Goal: Navigation & Orientation: Understand site structure

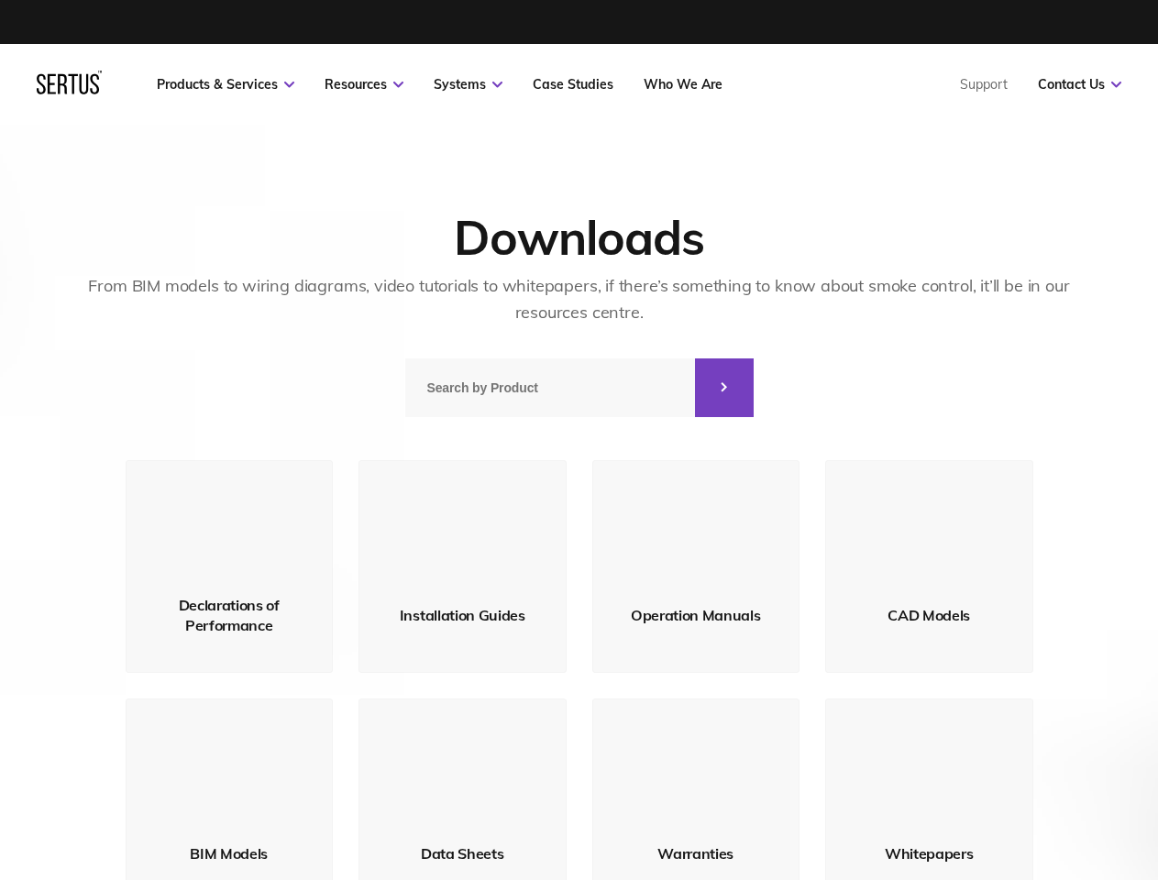
click at [364, 84] on link "Resources" at bounding box center [363, 84] width 79 height 16
click at [467, 84] on link "Systems" at bounding box center [468, 84] width 69 height 16
click at [1079, 84] on link "Contact Us" at bounding box center [1079, 84] width 83 height 16
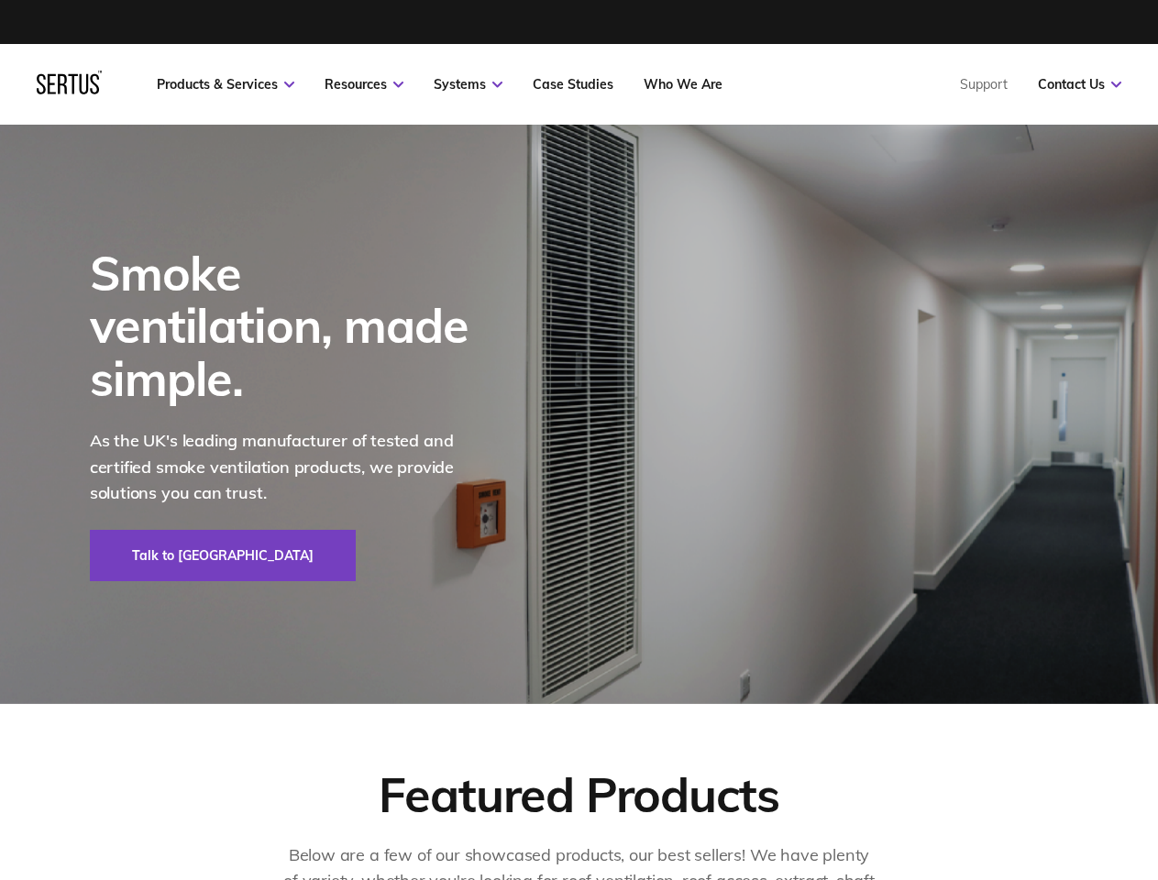
click at [69, 89] on div at bounding box center [69, 84] width 65 height 27
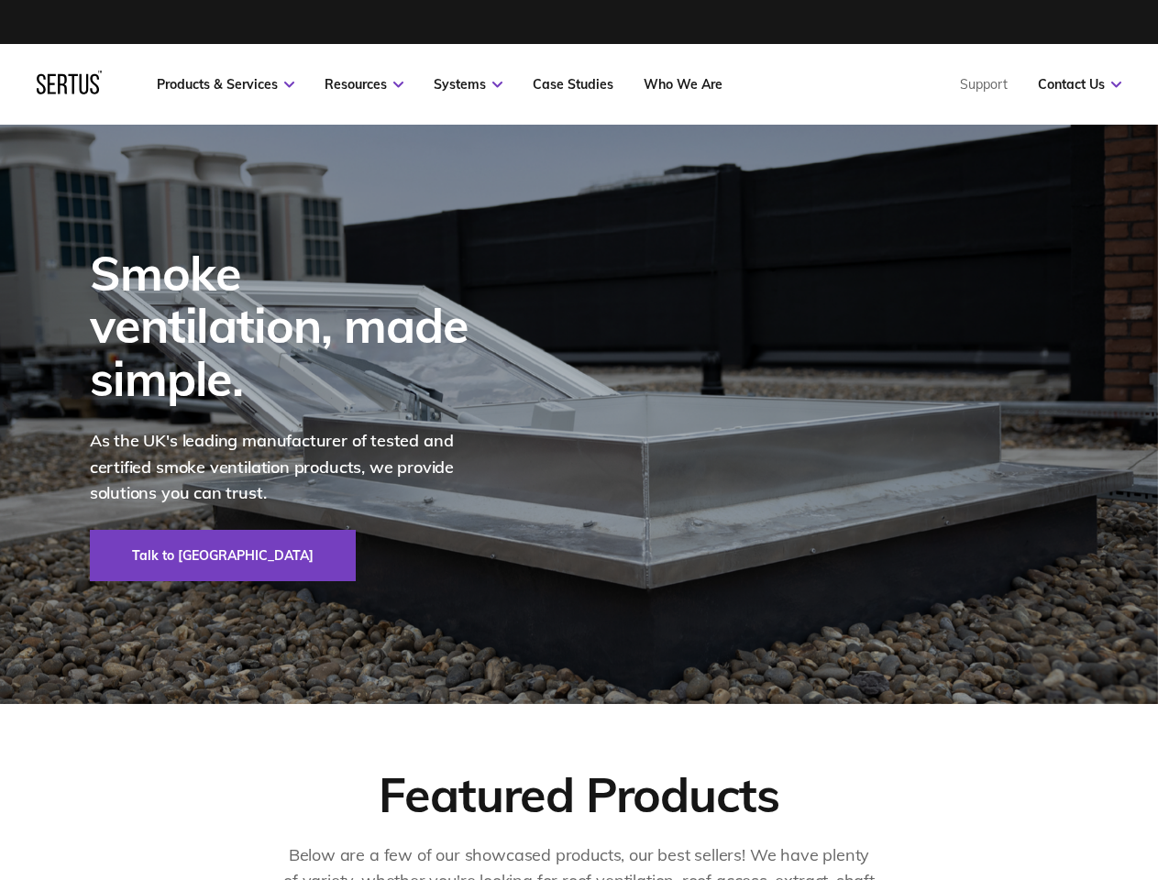
click at [364, 84] on link "Resources" at bounding box center [363, 84] width 79 height 16
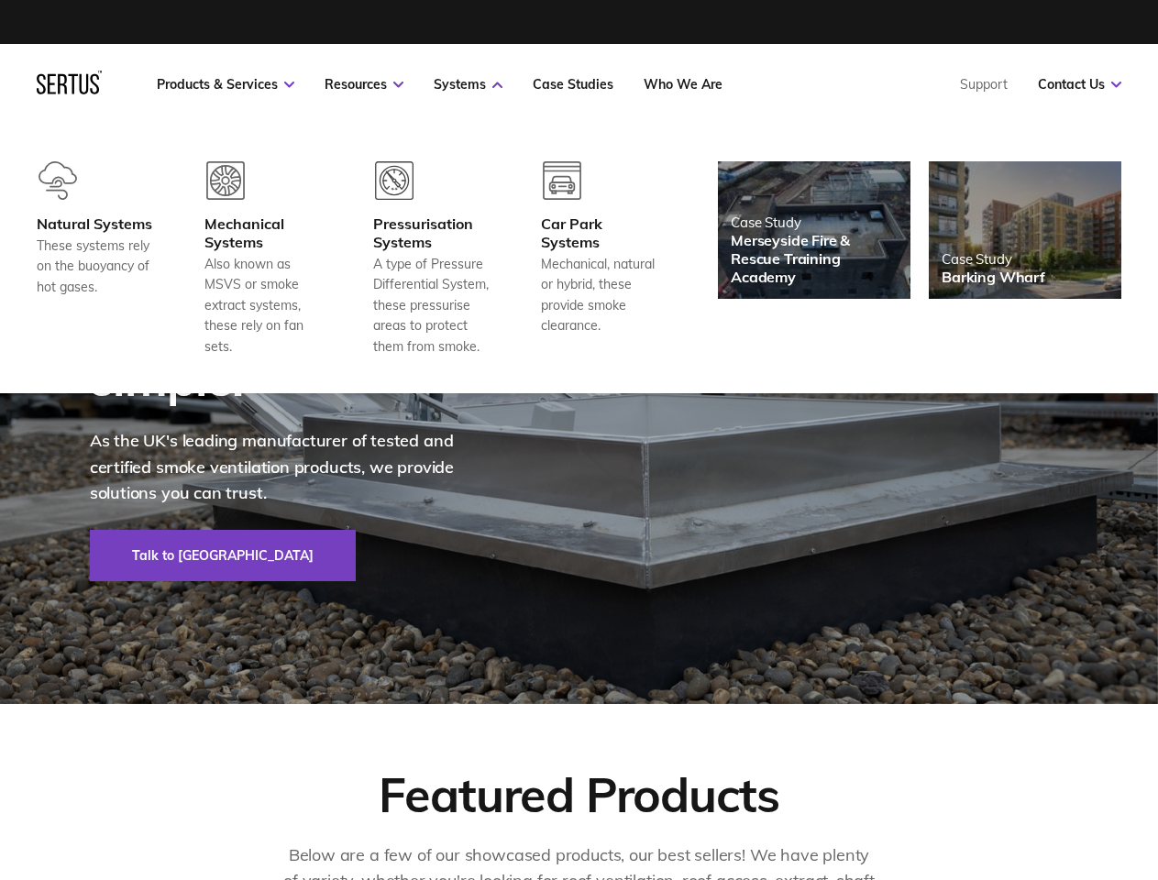
click at [467, 84] on link "Systems" at bounding box center [468, 84] width 69 height 16
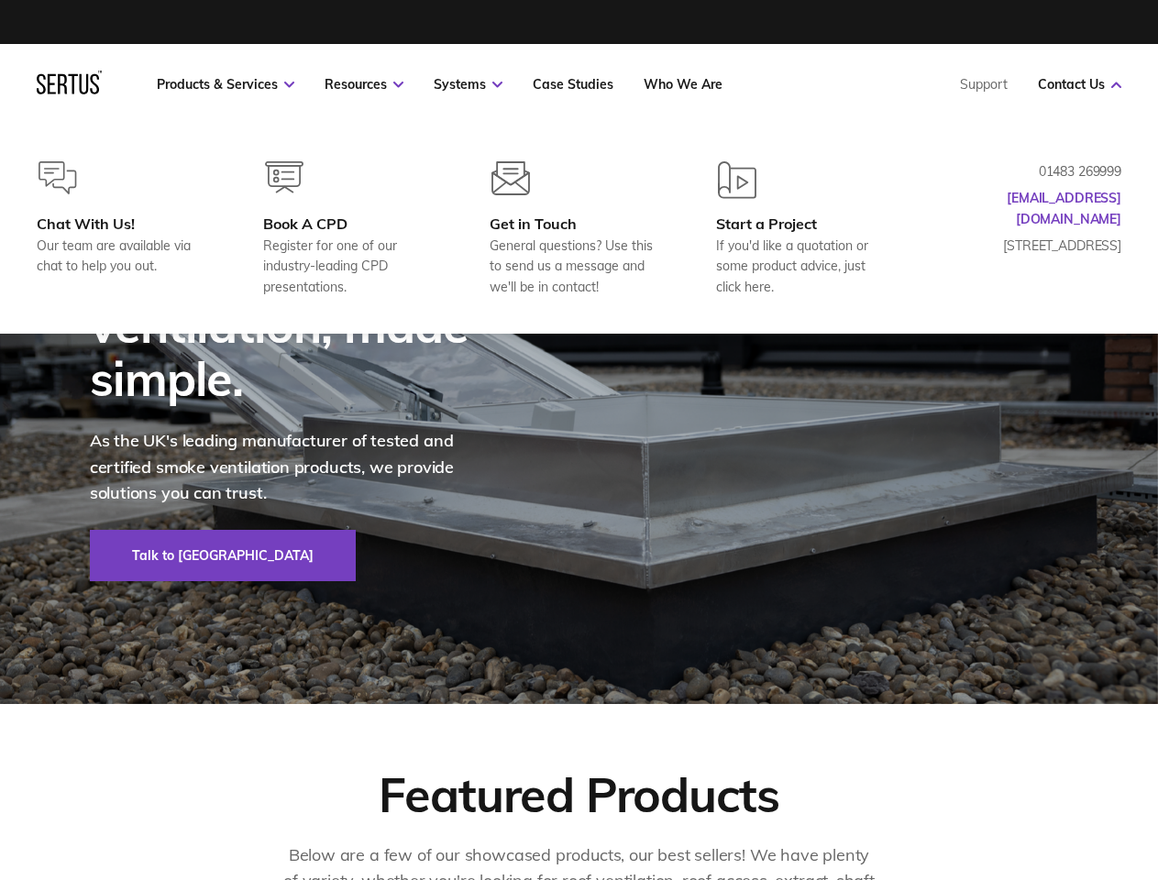
click at [1079, 84] on link "Contact Us" at bounding box center [1079, 84] width 83 height 16
